Goal: Task Accomplishment & Management: Manage account settings

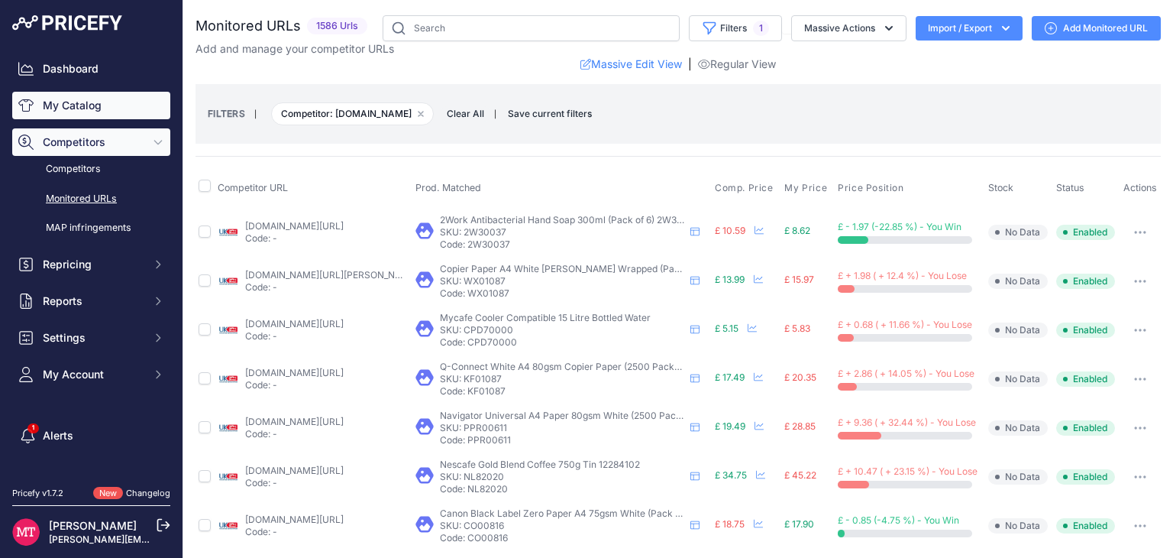
click at [76, 97] on link "My Catalog" at bounding box center [91, 106] width 158 height 28
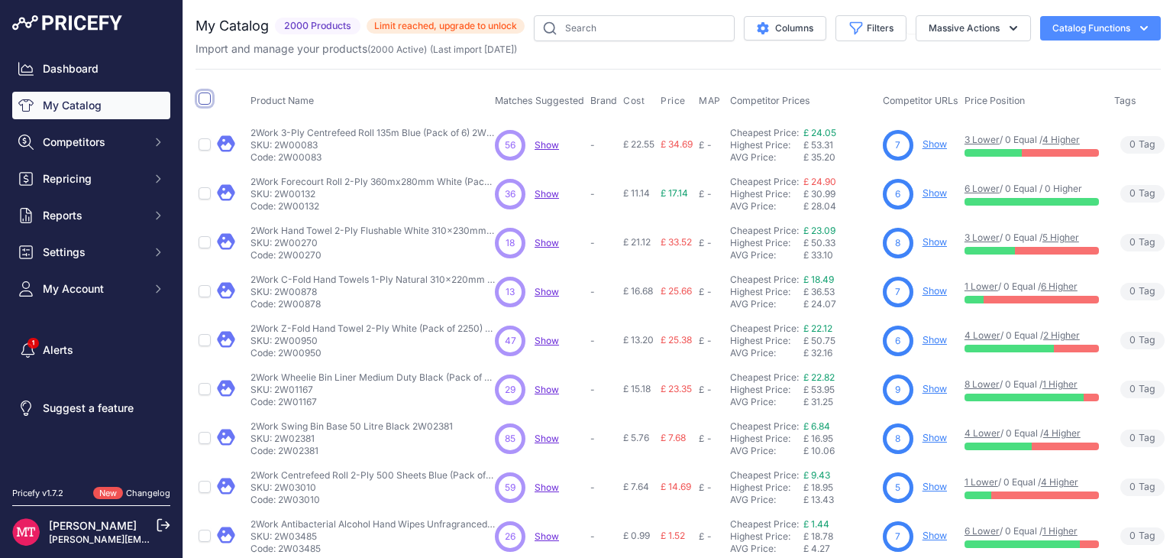
click at [208, 99] on input "checkbox" at bounding box center [205, 98] width 12 height 12
checkbox input "true"
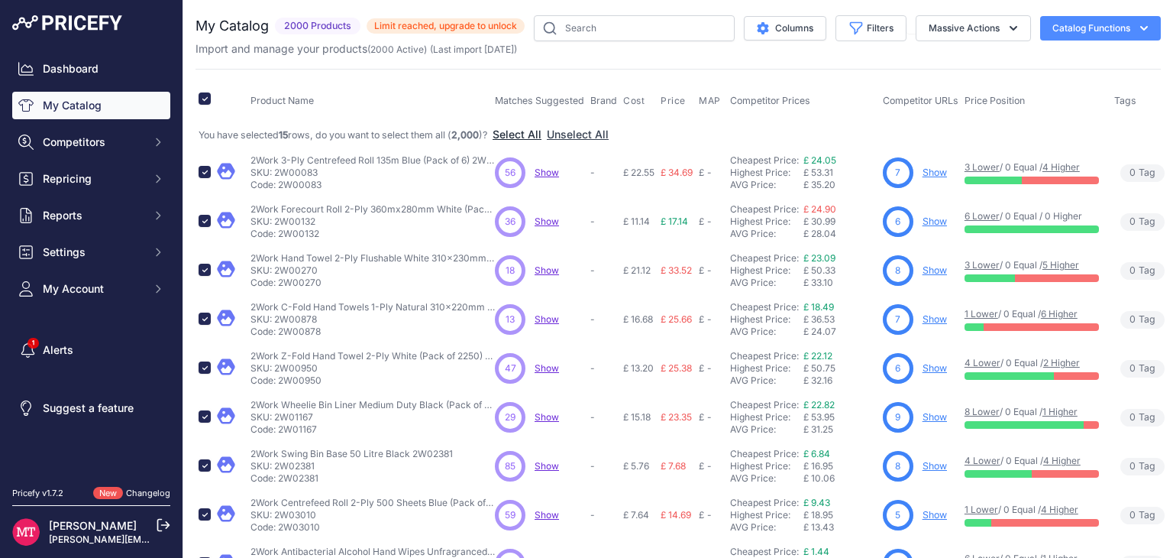
click at [535, 132] on button "Select All" at bounding box center [517, 134] width 49 height 15
click at [1018, 23] on button "Massive Actions" at bounding box center [973, 28] width 115 height 26
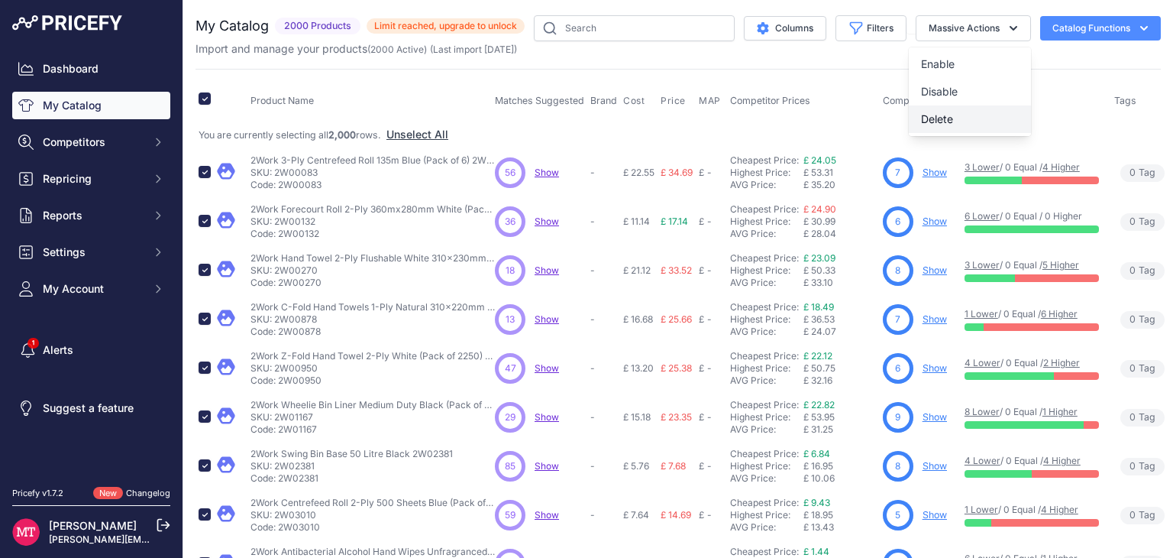
click at [956, 118] on button "Delete" at bounding box center [970, 119] width 122 height 28
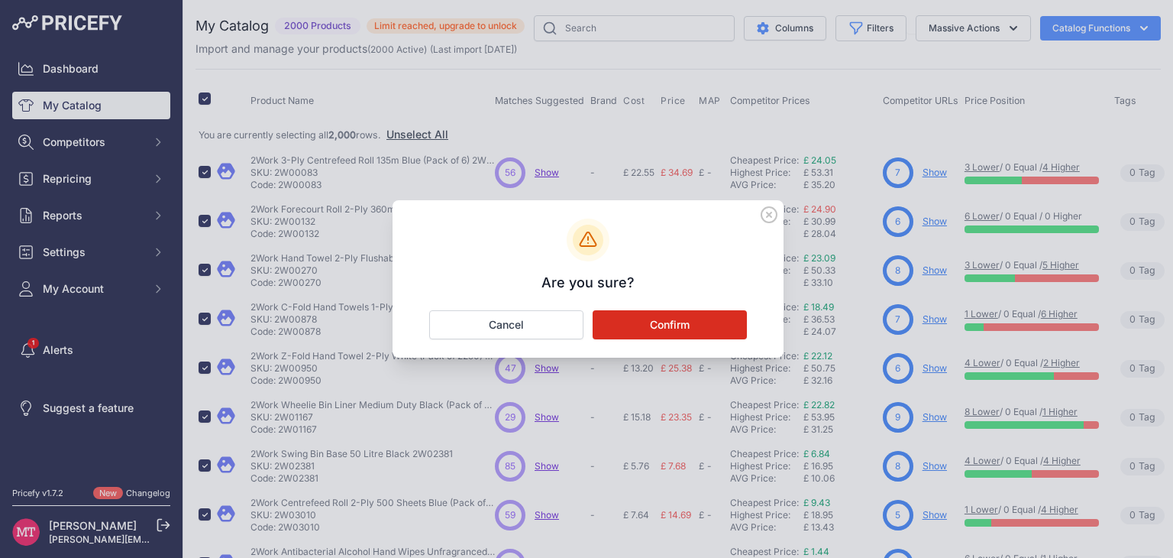
click at [694, 322] on button "Confirm" at bounding box center [670, 324] width 154 height 29
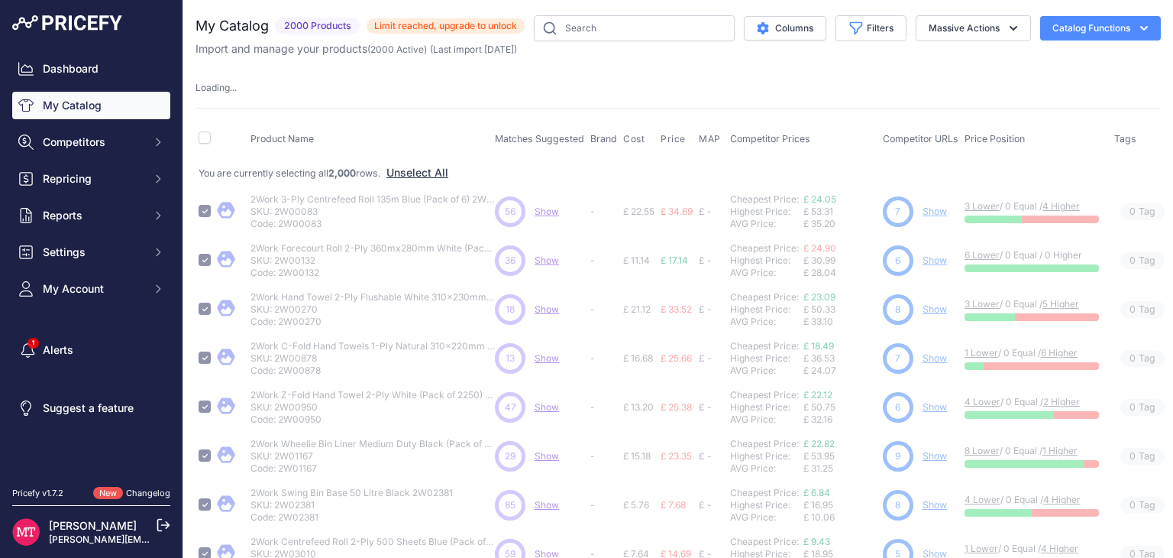
checkbox input "false"
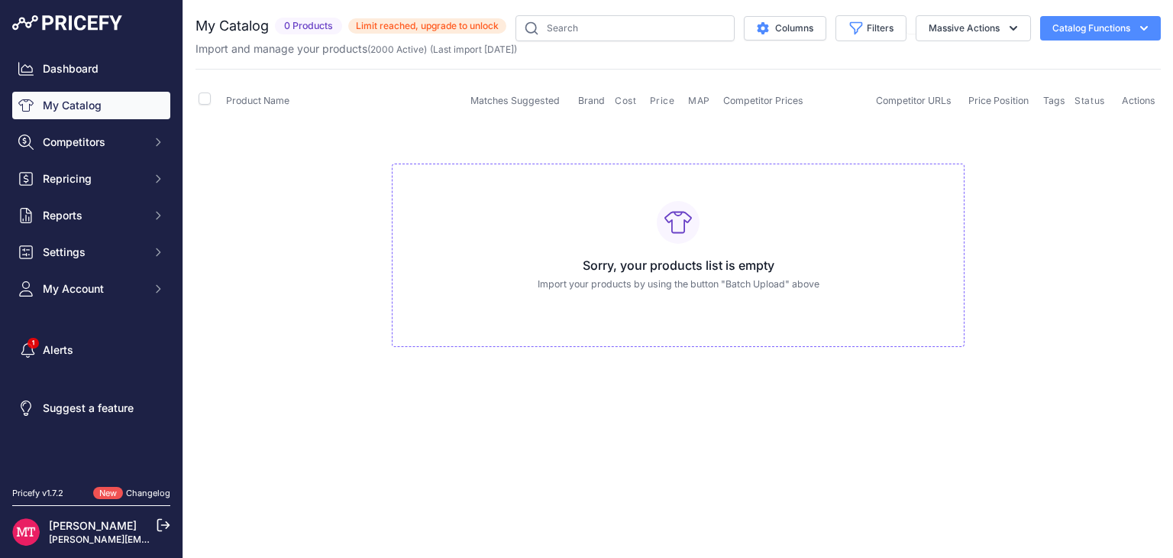
click at [1116, 34] on button "Catalog Functions" at bounding box center [1100, 28] width 121 height 24
click at [1040, 118] on link "Batch Upload" at bounding box center [1073, 116] width 171 height 28
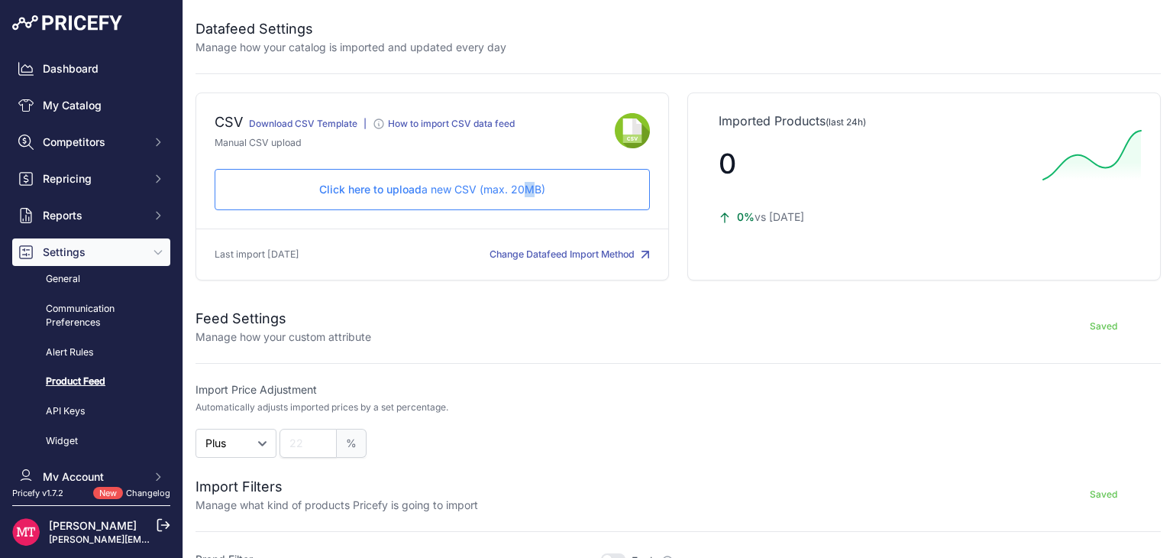
click at [519, 209] on div "CSV Download CSV Template |" at bounding box center [433, 186] width 474 height 188
click at [523, 190] on p "Click here to upload a new CSV (max. 20MB)" at bounding box center [432, 189] width 409 height 15
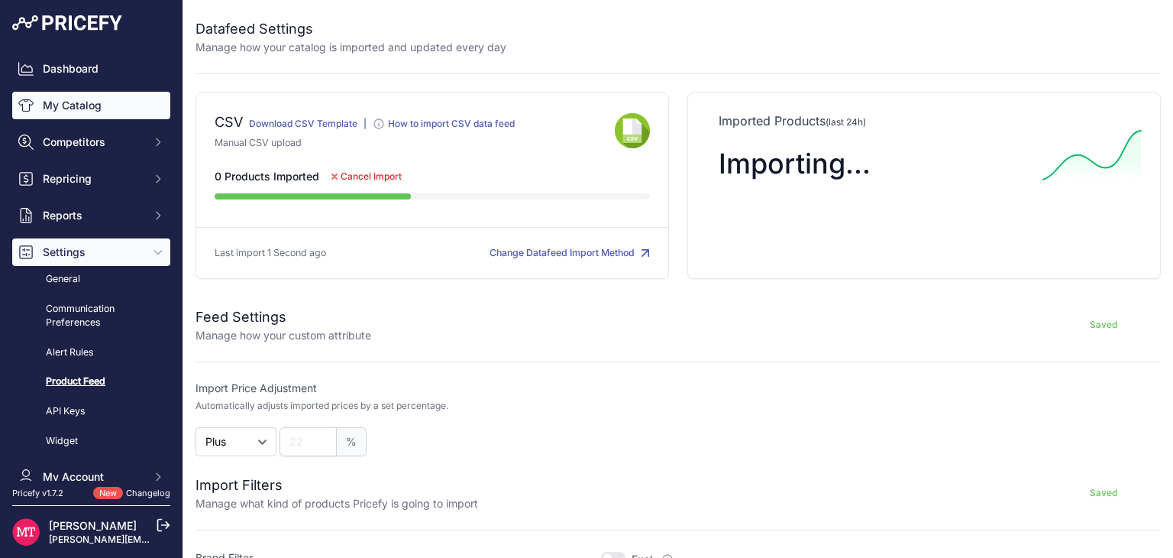
click at [88, 102] on link "My Catalog" at bounding box center [91, 106] width 158 height 28
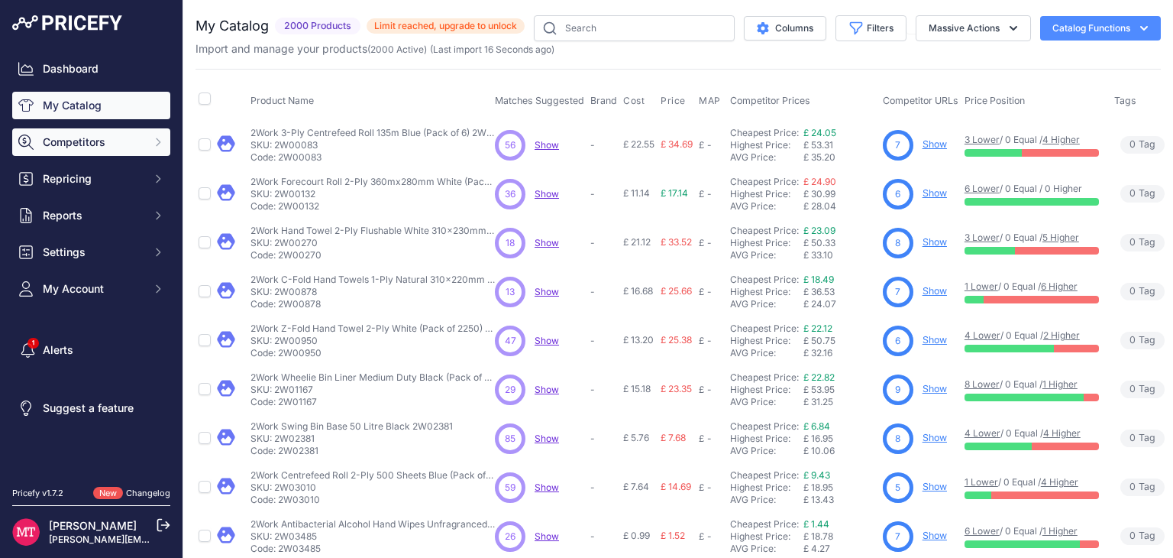
click at [60, 146] on span "Competitors" at bounding box center [93, 141] width 100 height 15
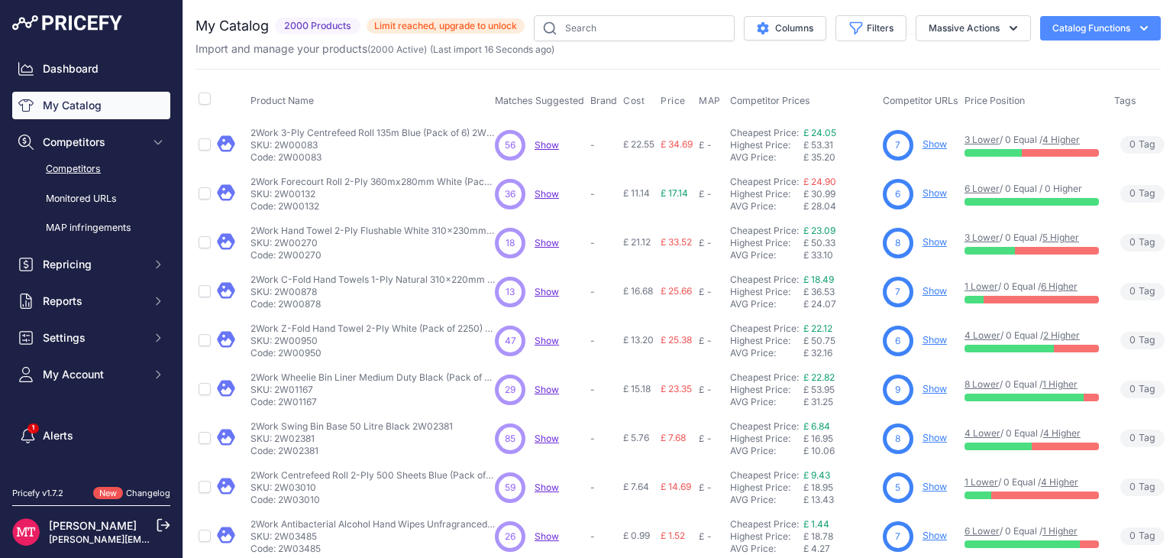
click at [92, 167] on link "Competitors" at bounding box center [91, 169] width 158 height 27
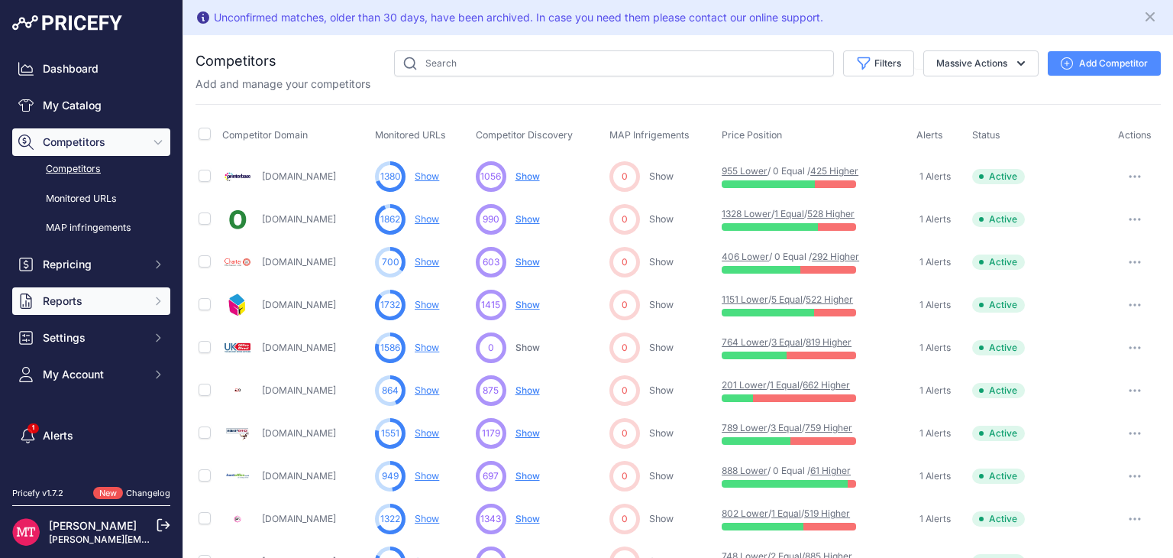
click at [79, 297] on span "Reports" at bounding box center [93, 300] width 100 height 15
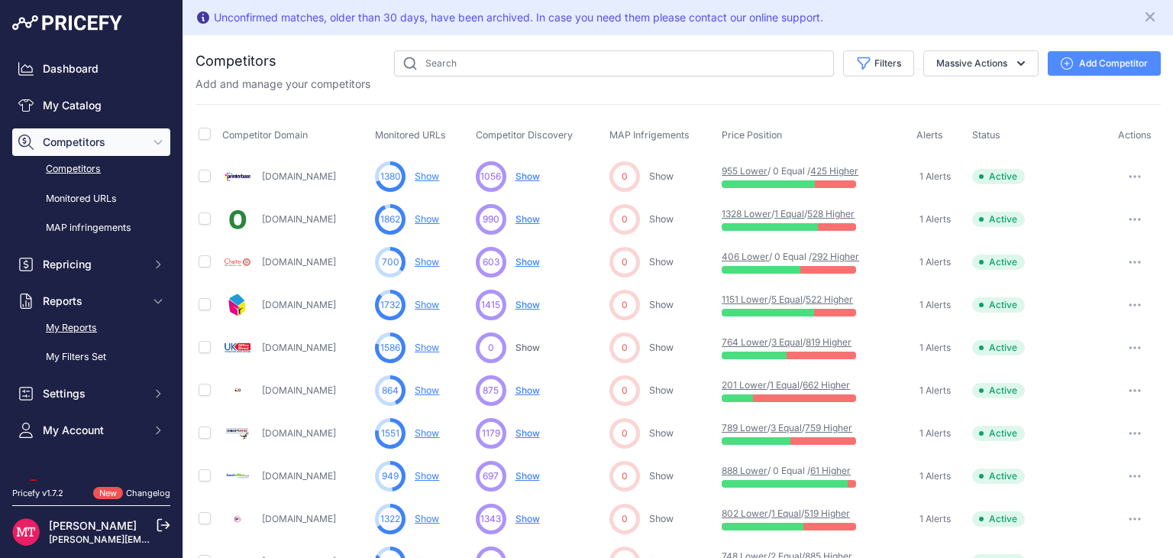
click at [0, 0] on div "My Reports My Filters Set" at bounding box center [0, 0] width 0 height 0
click at [95, 328] on link "My Reports" at bounding box center [91, 328] width 158 height 27
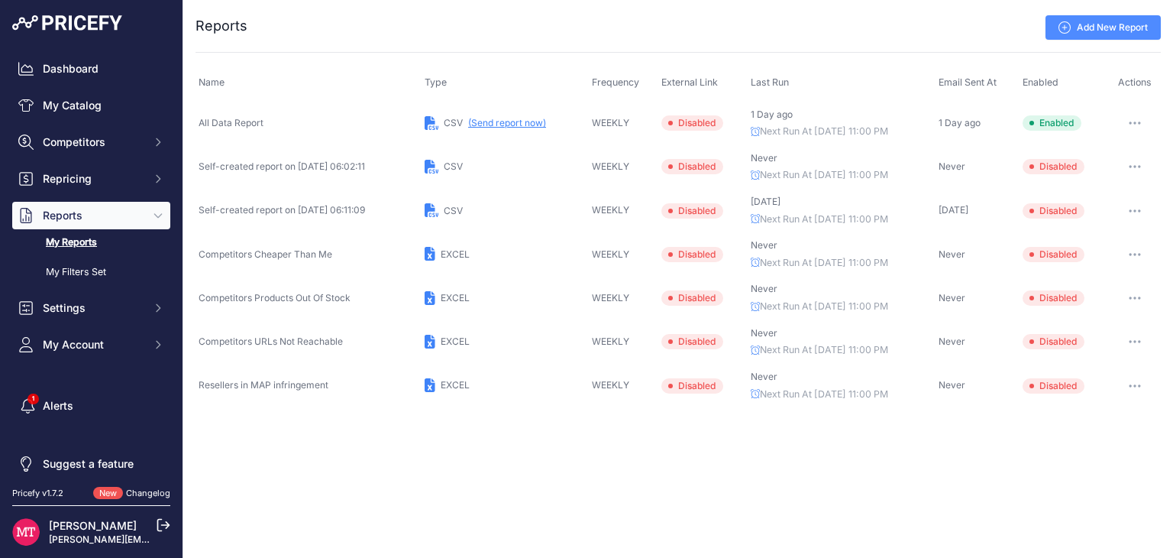
click at [534, 121] on button "(Send report now)" at bounding box center [507, 123] width 78 height 12
